Goal: Find specific page/section: Find specific page/section

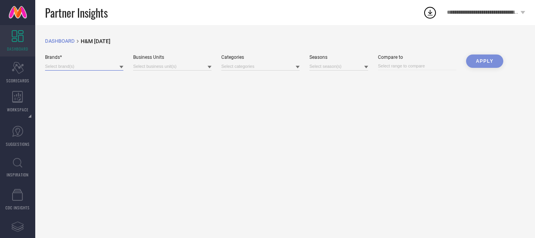
click at [79, 66] on input at bounding box center [84, 66] width 78 height 8
click at [107, 79] on span "Clear All" at bounding box center [111, 77] width 18 height 5
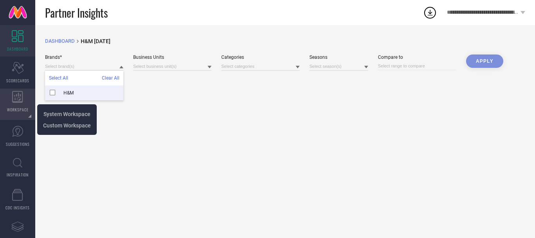
click at [17, 96] on icon at bounding box center [17, 97] width 11 height 12
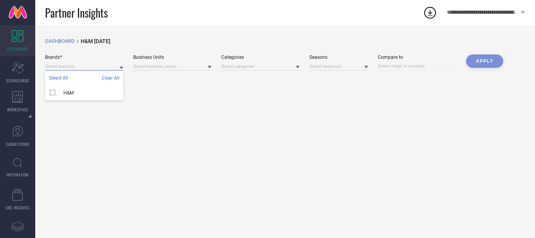
click at [90, 65] on input at bounding box center [84, 66] width 78 height 8
click at [16, 36] on icon at bounding box center [18, 36] width 12 height 12
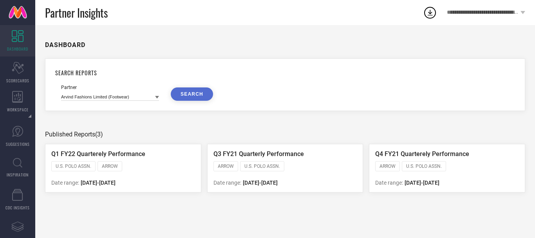
click at [156, 96] on icon at bounding box center [157, 97] width 4 height 3
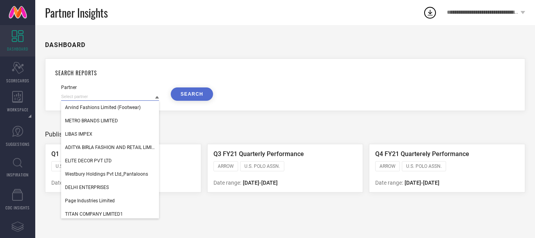
click at [97, 95] on input at bounding box center [110, 96] width 98 height 8
click at [203, 42] on div "DASHBOARD" at bounding box center [285, 45] width 480 height 16
